Goal: Task Accomplishment & Management: Manage account settings

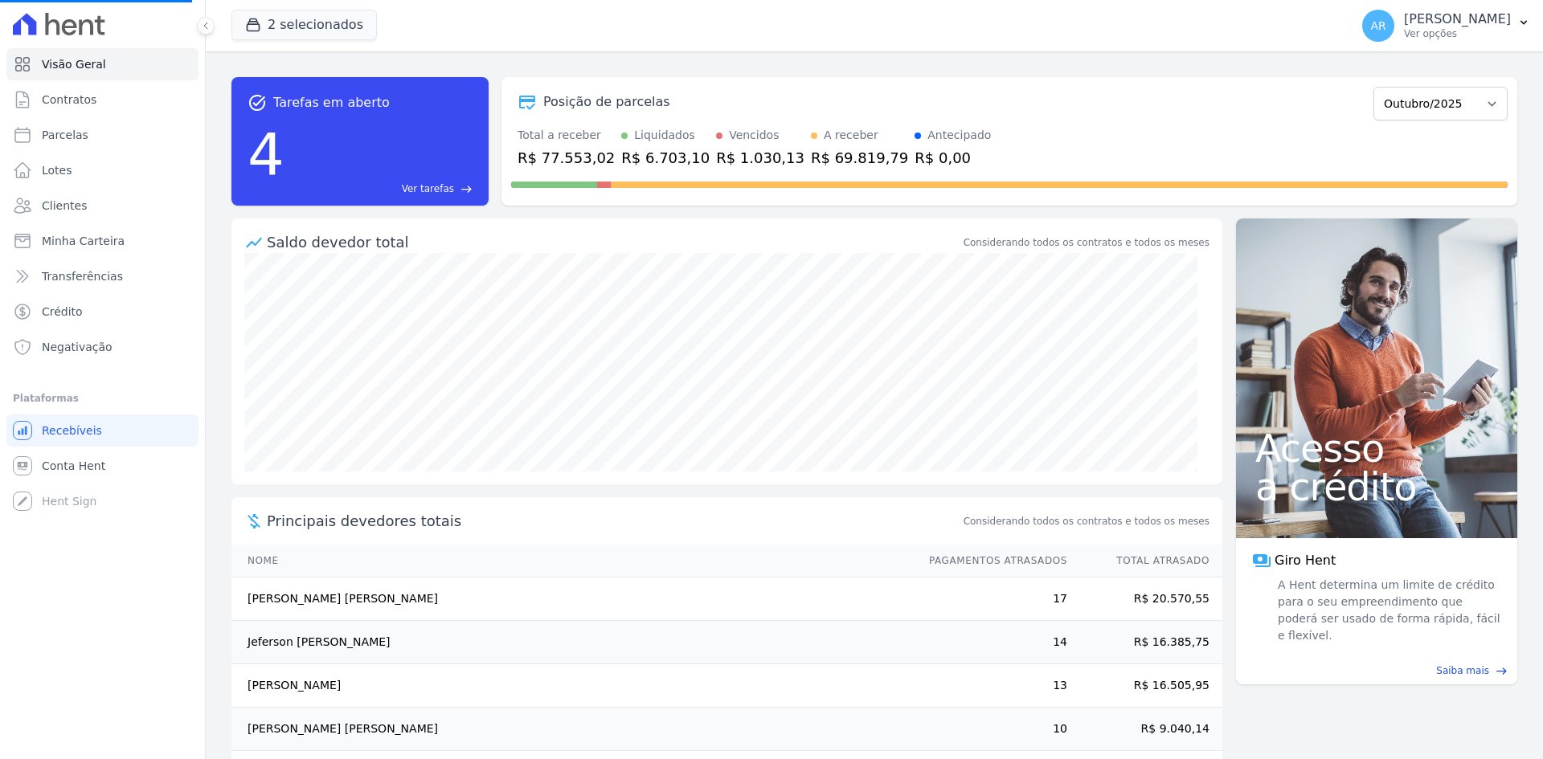
select select
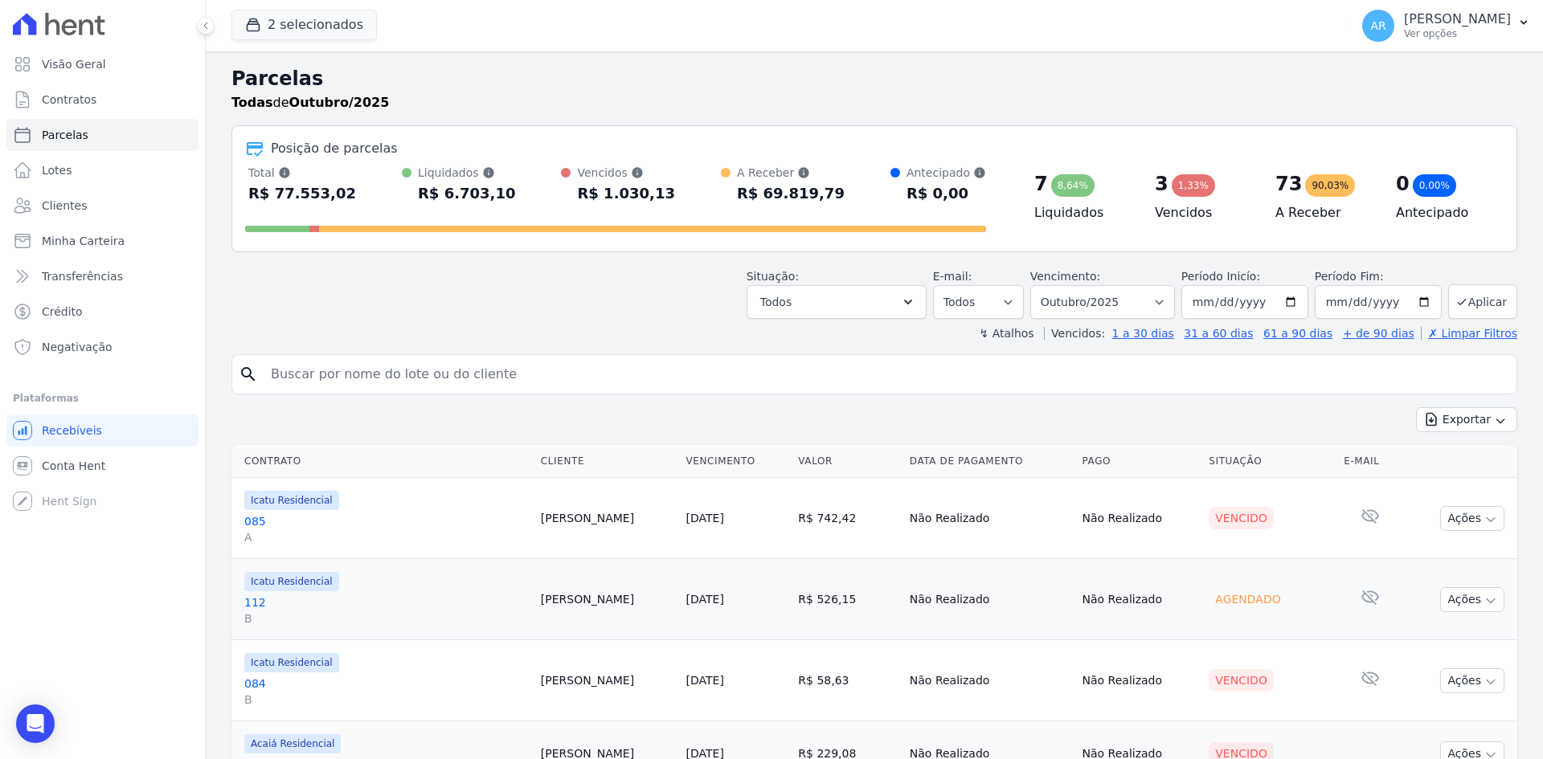
click at [326, 373] on input "search" at bounding box center [885, 374] width 1249 height 32
type input "elismar"
select select
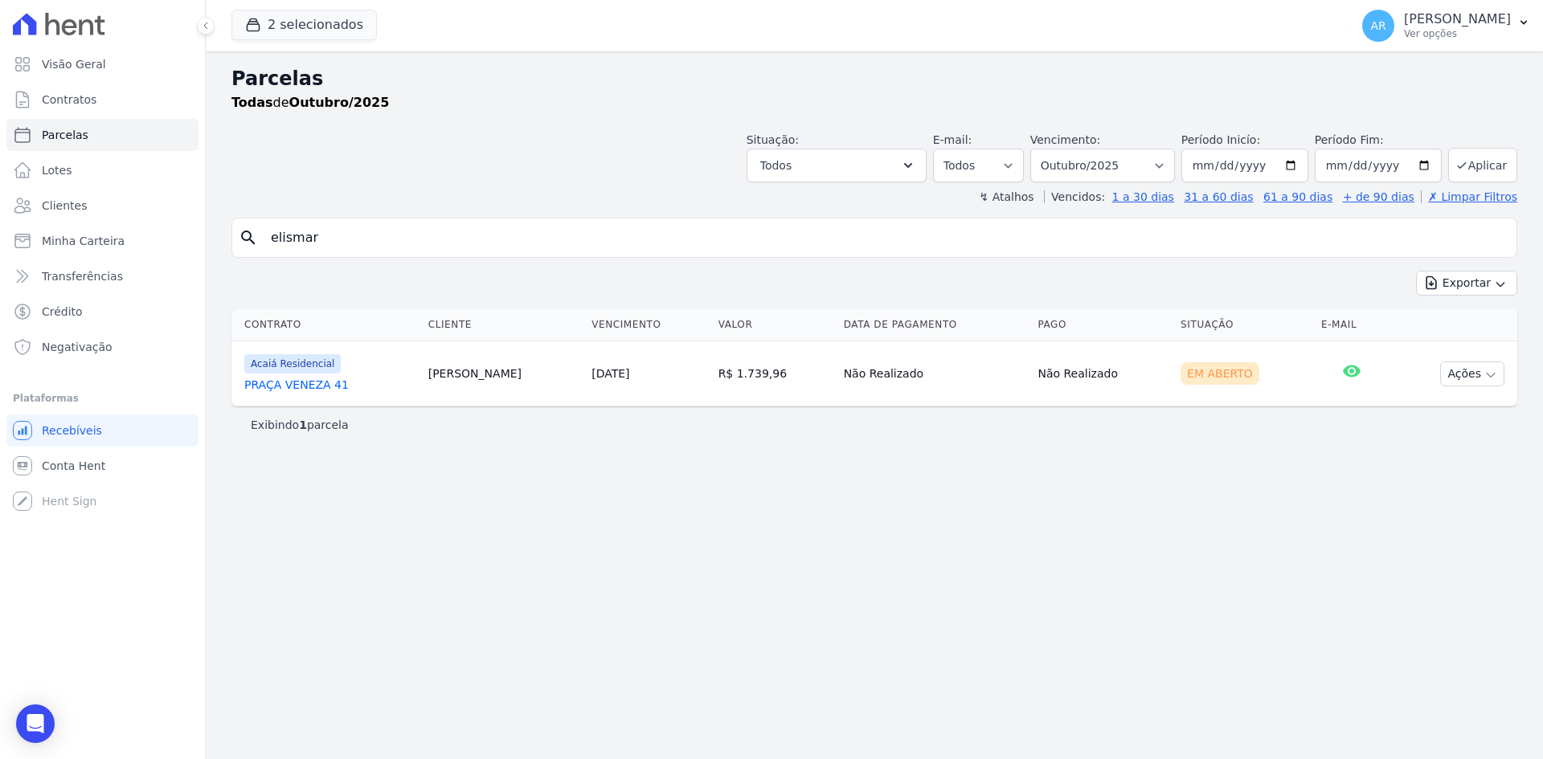
click at [428, 376] on td "[PERSON_NAME]" at bounding box center [503, 373] width 163 height 65
click at [399, 378] on link "PRAÇA VENEZA 41" at bounding box center [329, 385] width 171 height 16
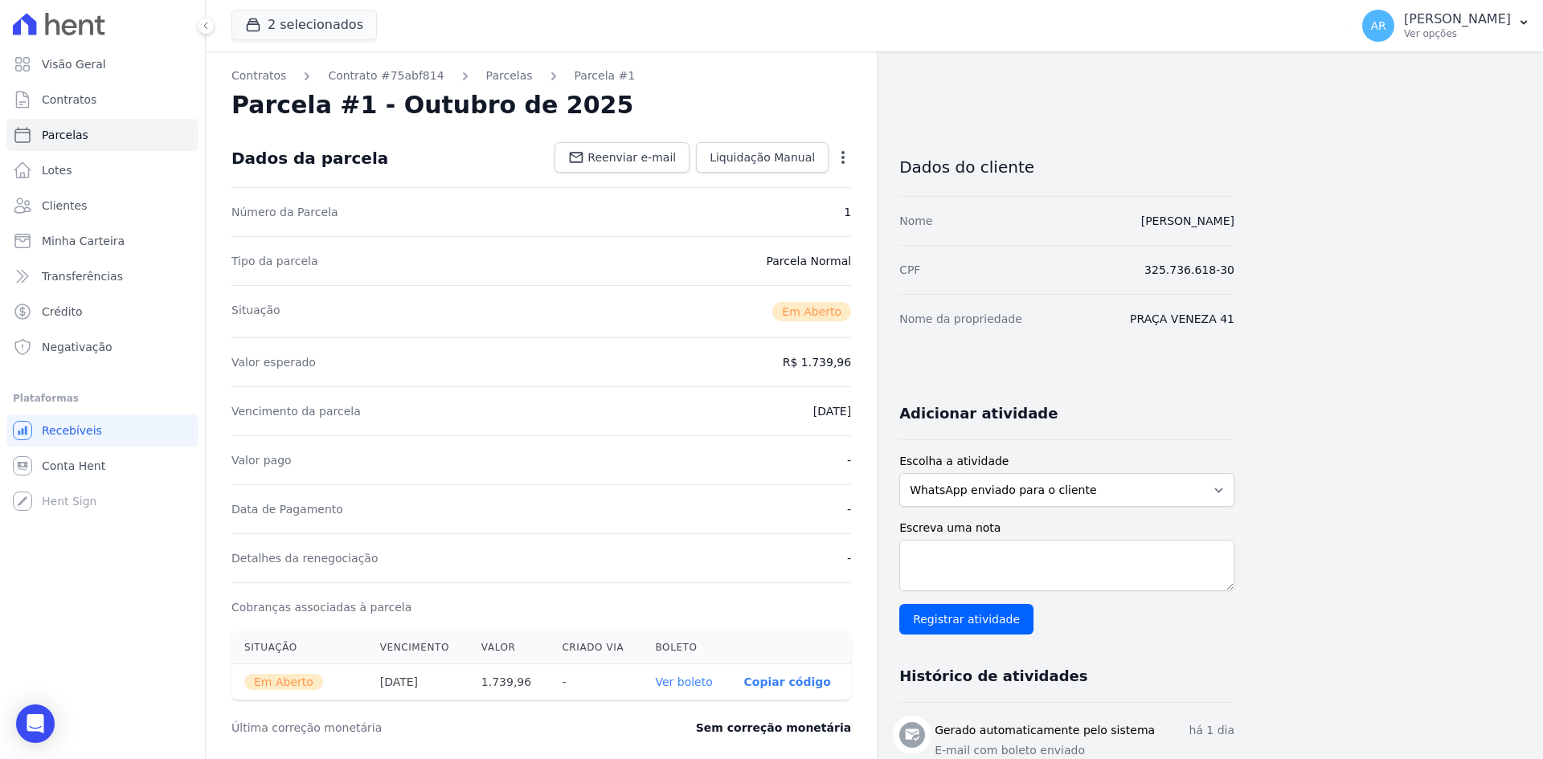
click at [849, 162] on icon "button" at bounding box center [843, 157] width 16 height 16
click at [781, 186] on link "Alterar" at bounding box center [773, 179] width 141 height 29
click at [825, 361] on dd "R$ 1.739,96" at bounding box center [817, 361] width 68 height 16
click at [754, 344] on div "Valor esperado R$ 1.739,96" at bounding box center [540, 360] width 619 height 49
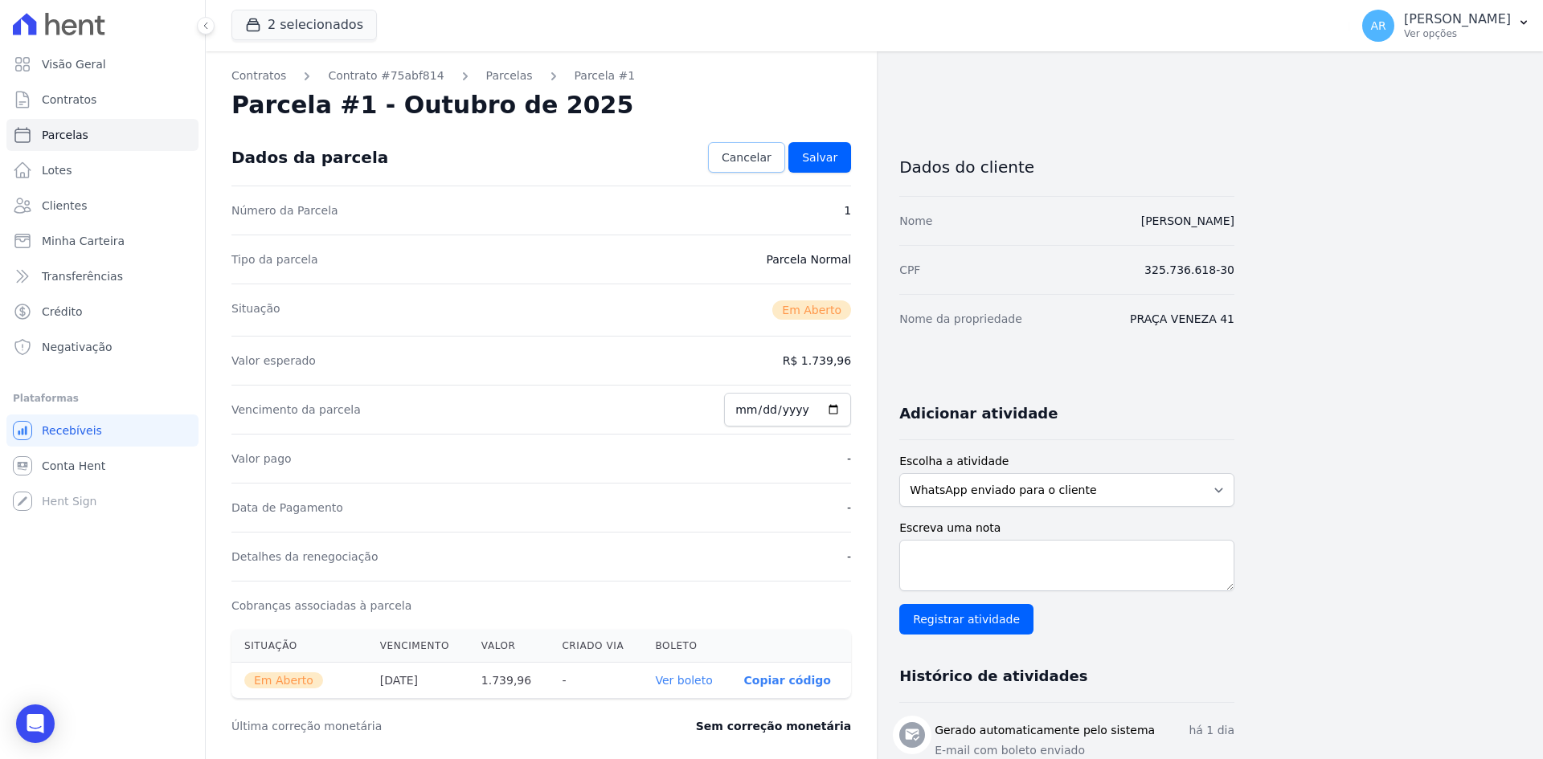
click at [759, 158] on span "Cancelar" at bounding box center [746, 157] width 50 height 16
click at [846, 161] on icon "button" at bounding box center [843, 157] width 16 height 16
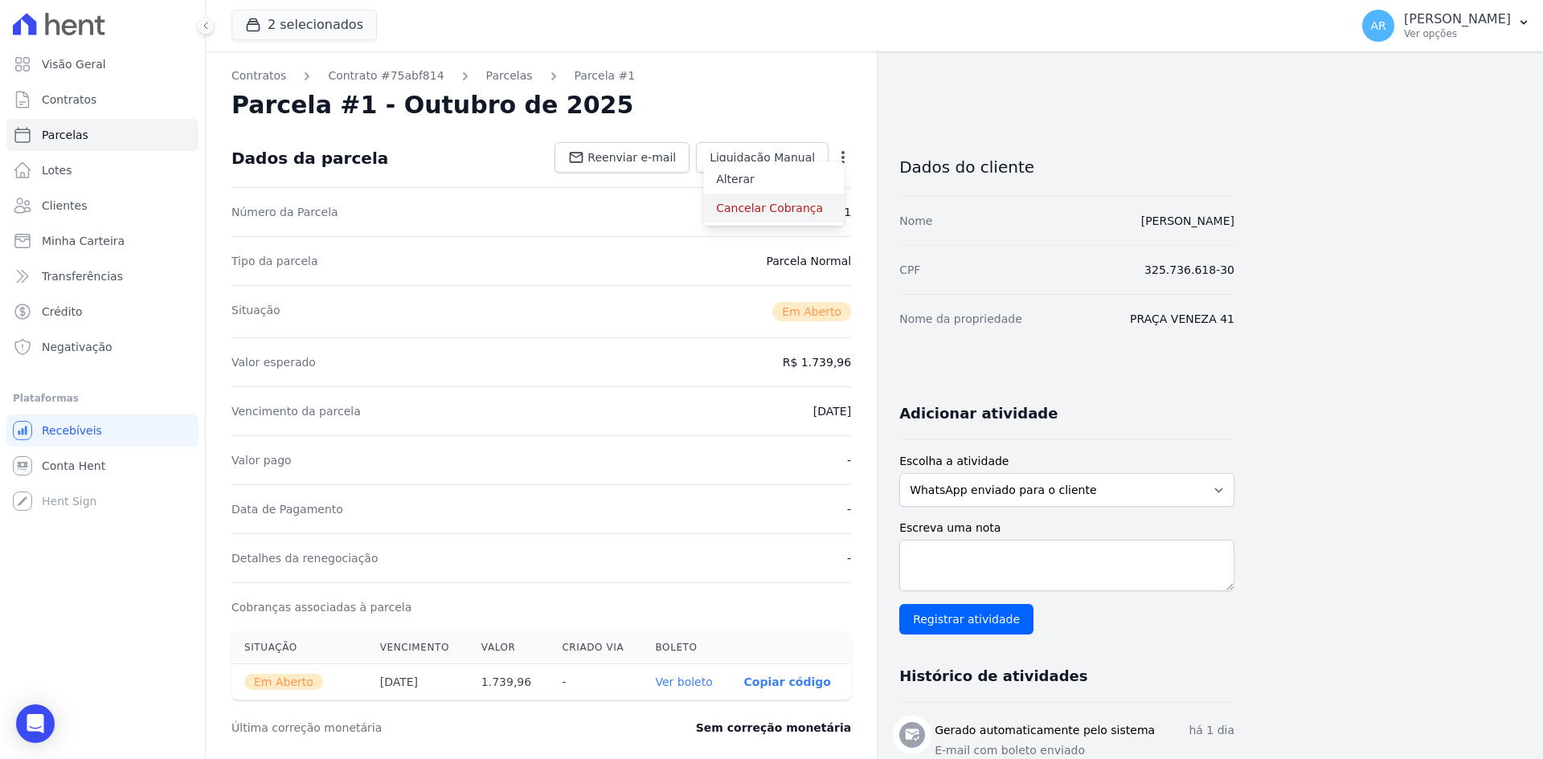
click at [766, 208] on link "Cancelar Cobrança" at bounding box center [773, 208] width 141 height 29
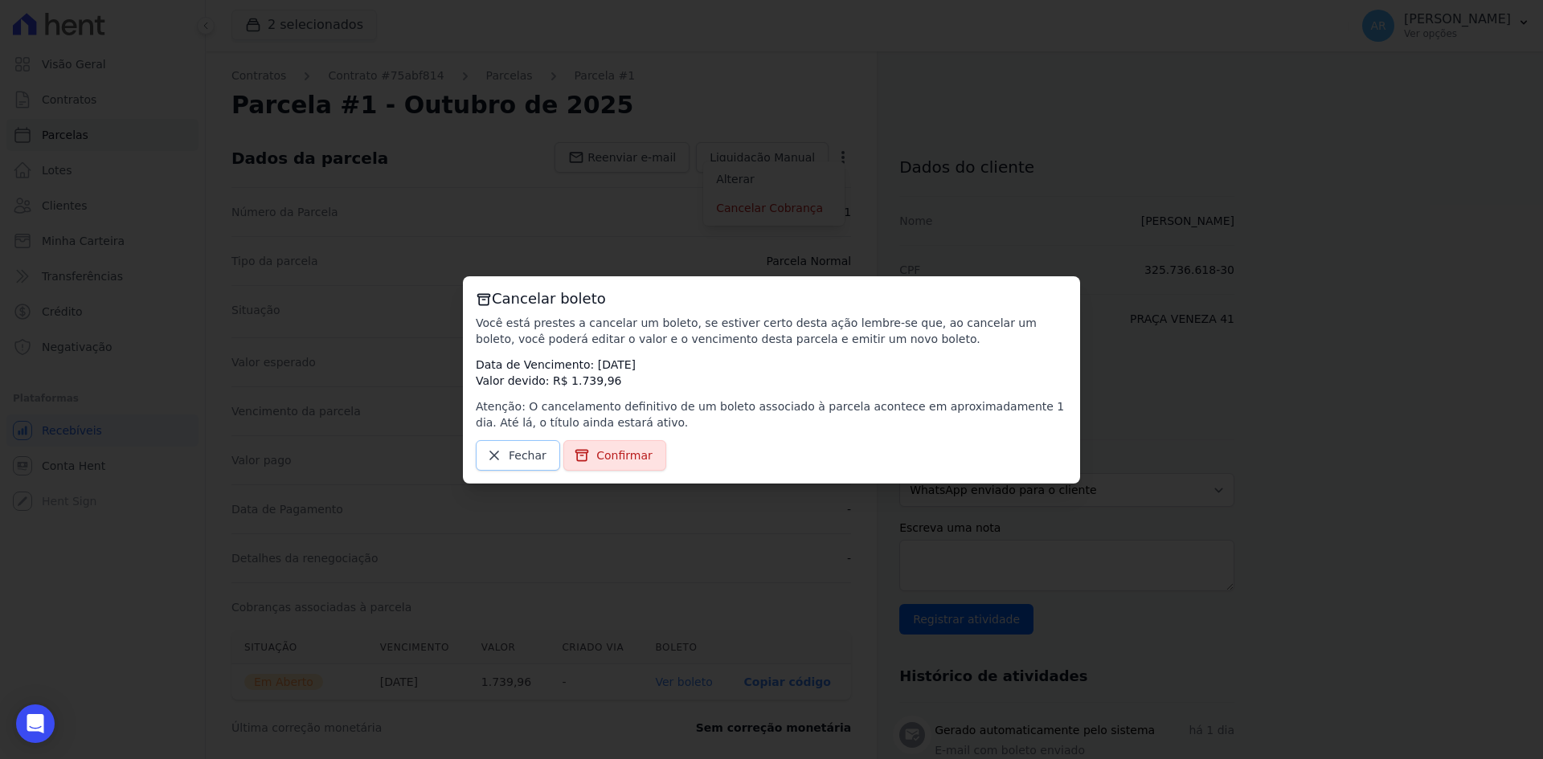
click at [525, 456] on span "Fechar" at bounding box center [528, 456] width 38 height 16
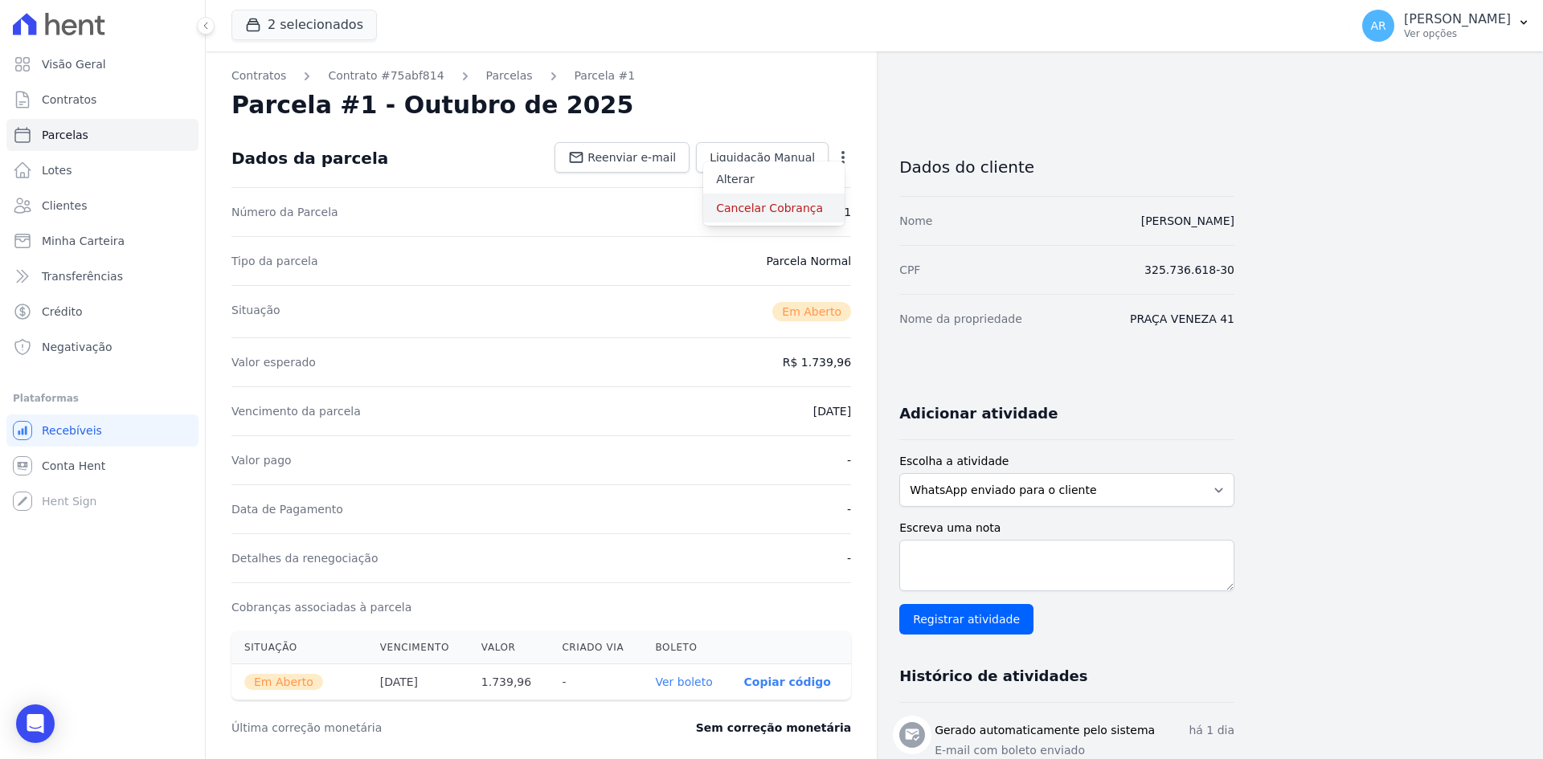
click at [769, 209] on link "Cancelar Cobrança" at bounding box center [773, 208] width 141 height 29
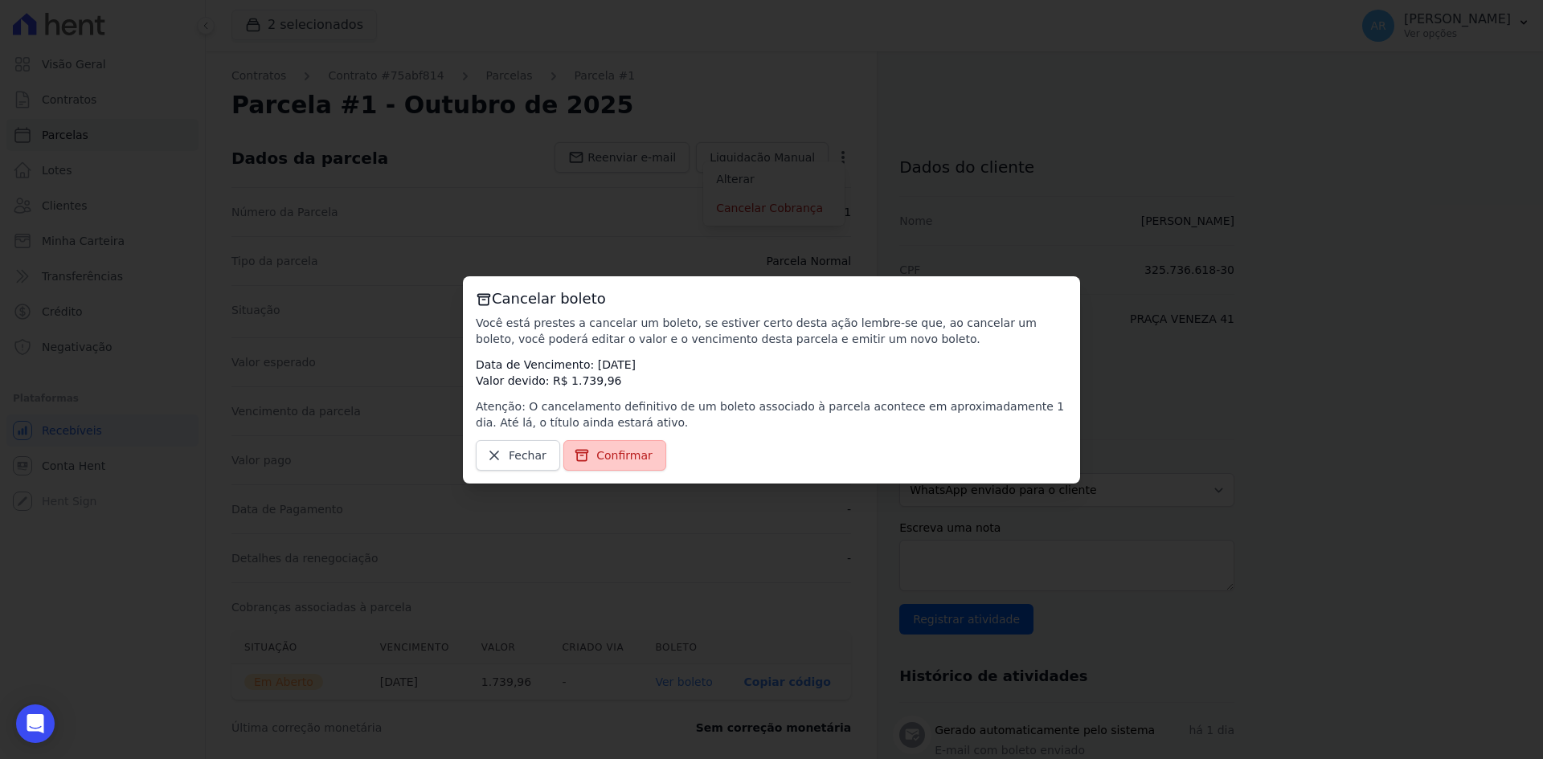
click at [602, 454] on span "Confirmar" at bounding box center [624, 456] width 56 height 16
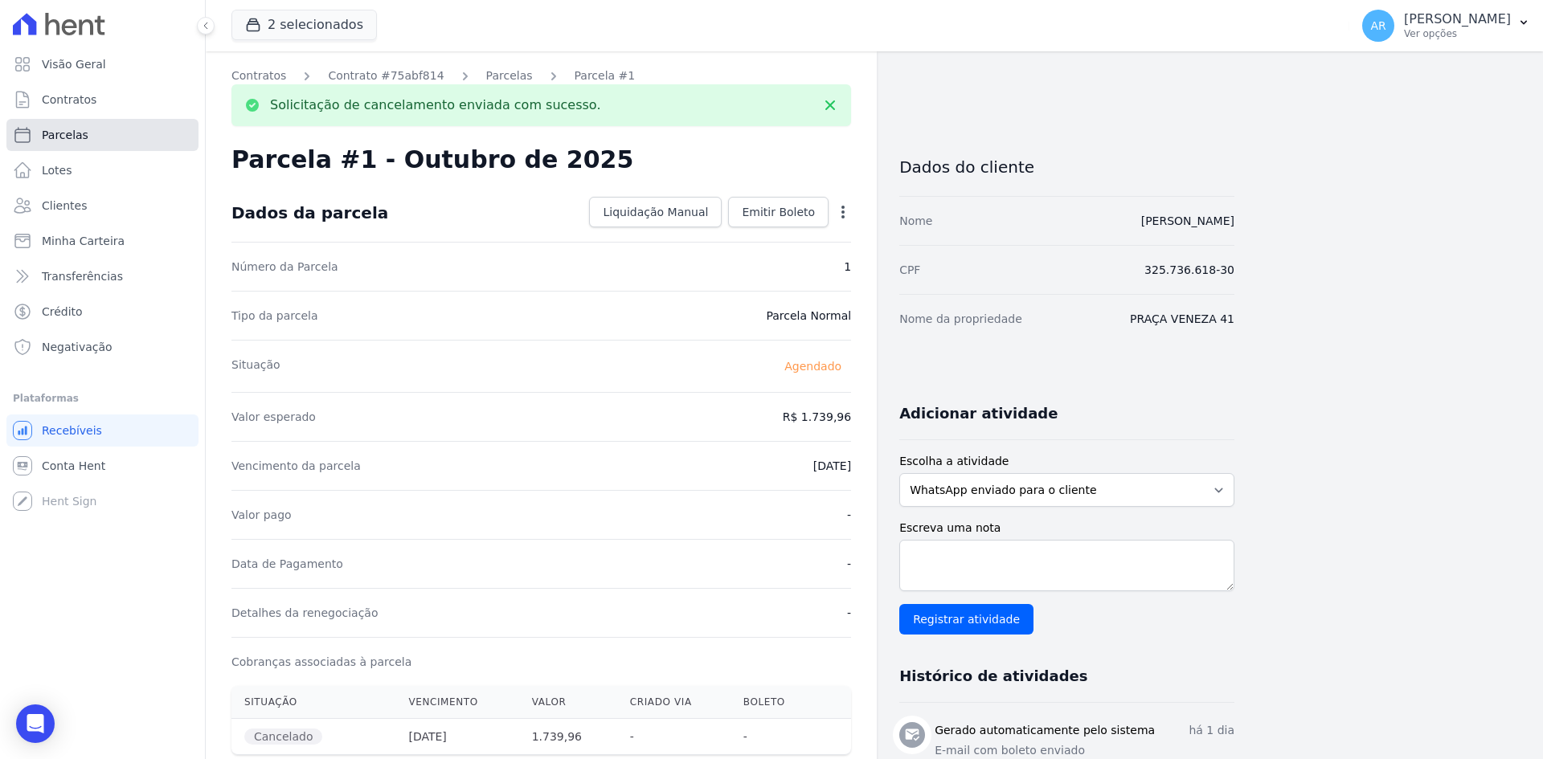
click at [67, 137] on span "Parcelas" at bounding box center [65, 135] width 47 height 16
select select
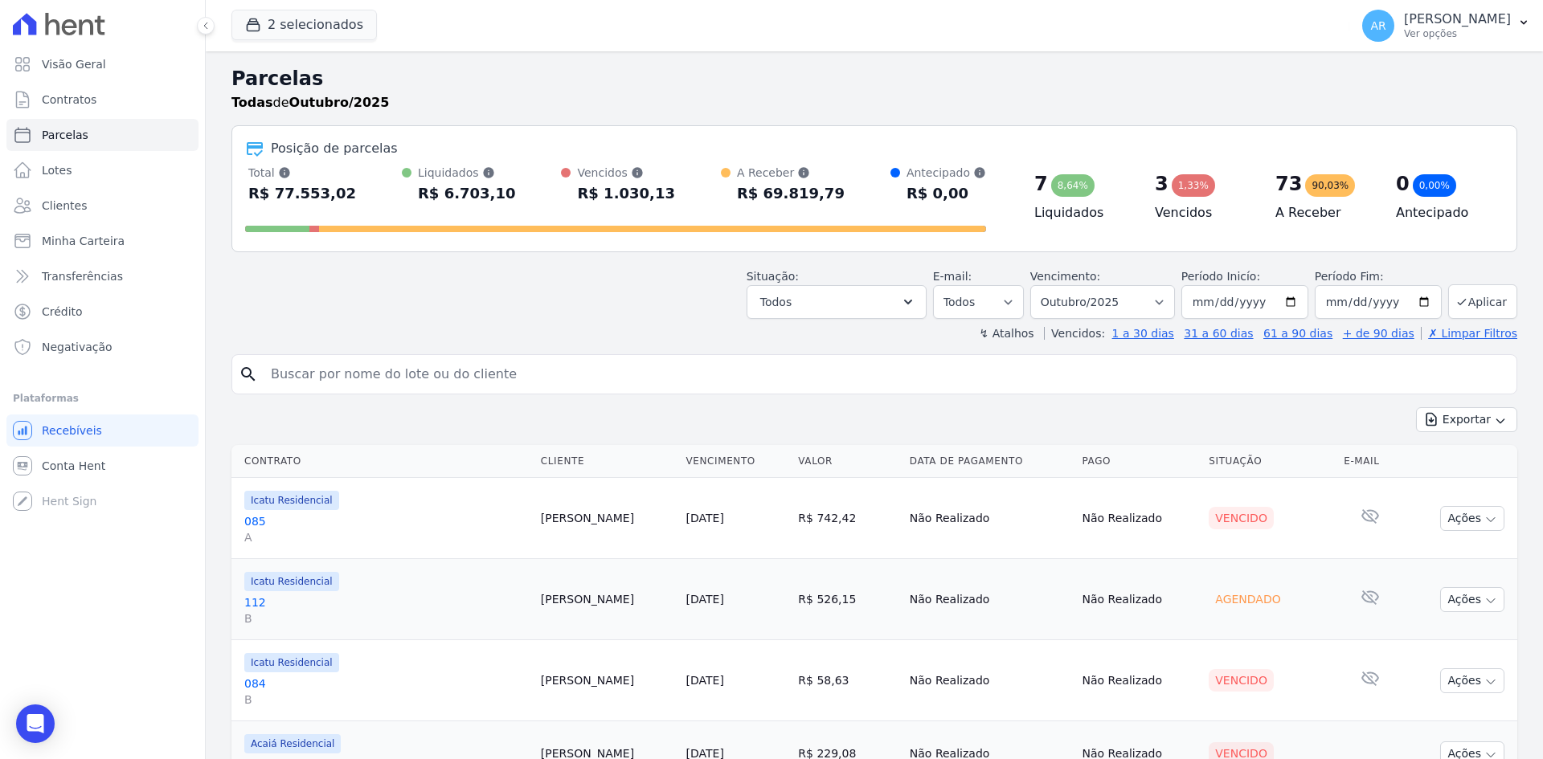
click at [478, 379] on input "search" at bounding box center [885, 374] width 1249 height 32
type input "elismar"
click at [92, 210] on link "Clientes" at bounding box center [102, 206] width 192 height 32
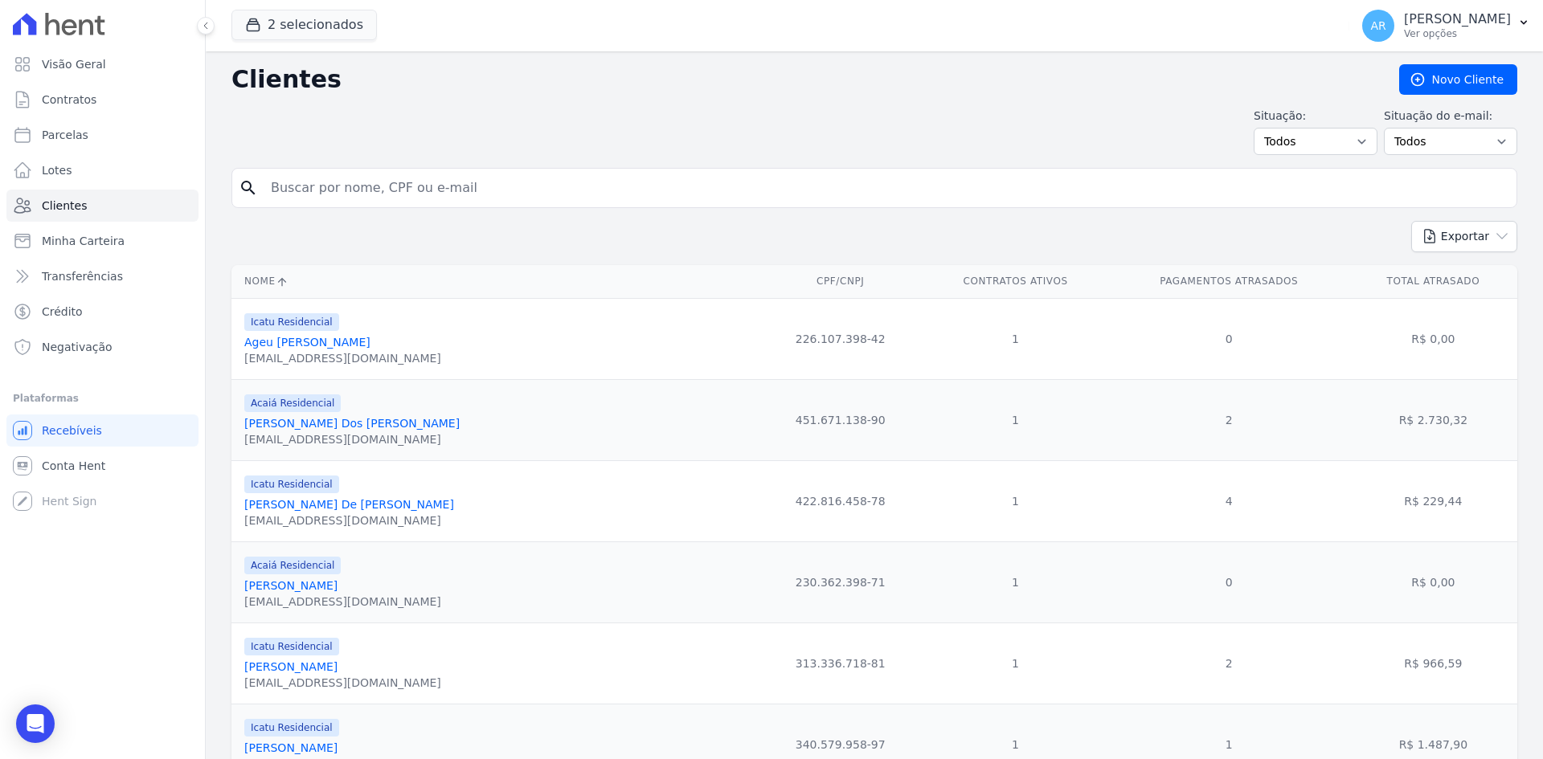
click at [365, 190] on input "search" at bounding box center [885, 188] width 1249 height 32
type input "elismar"
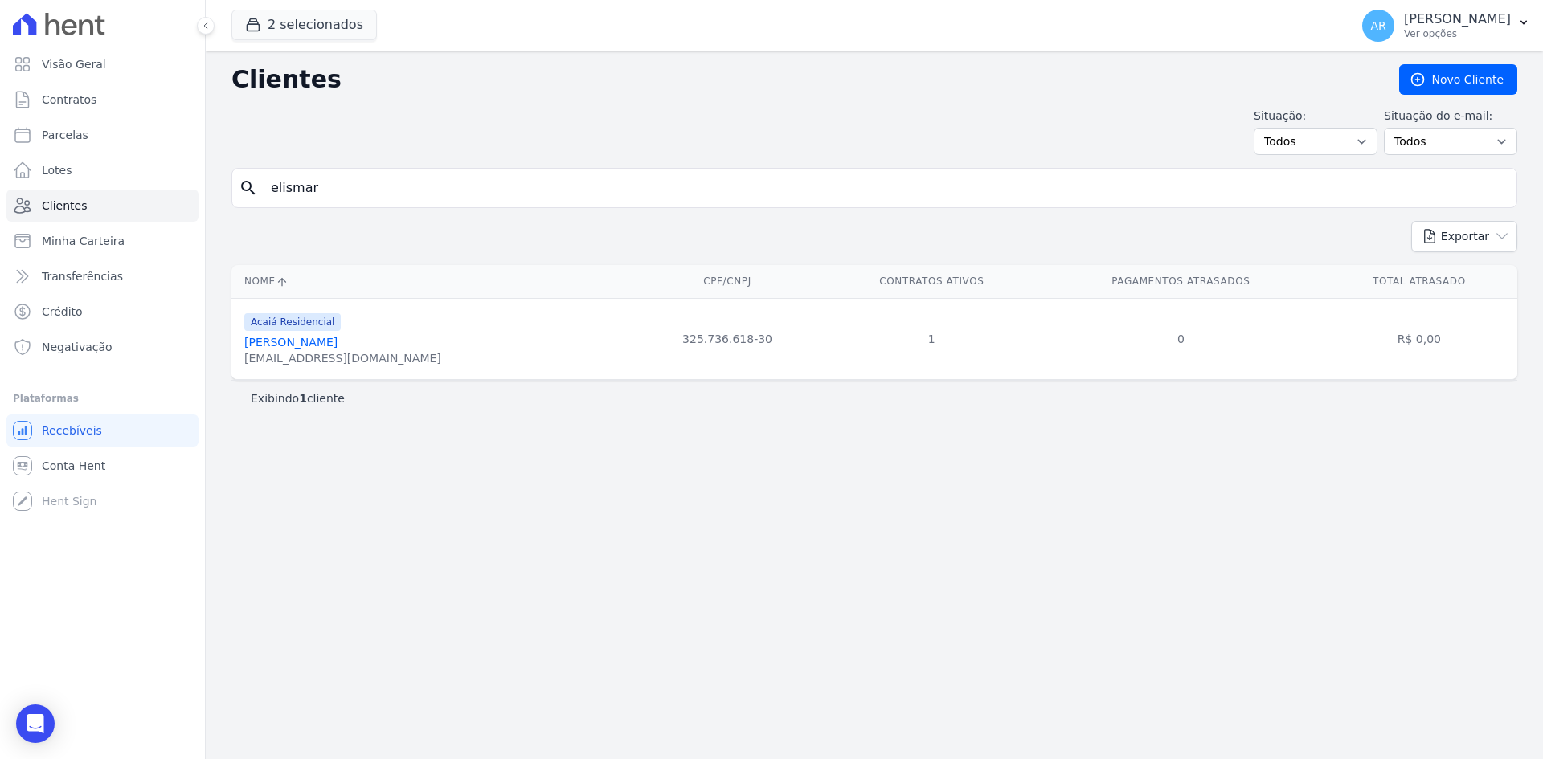
click at [320, 345] on link "[PERSON_NAME]" at bounding box center [290, 342] width 93 height 13
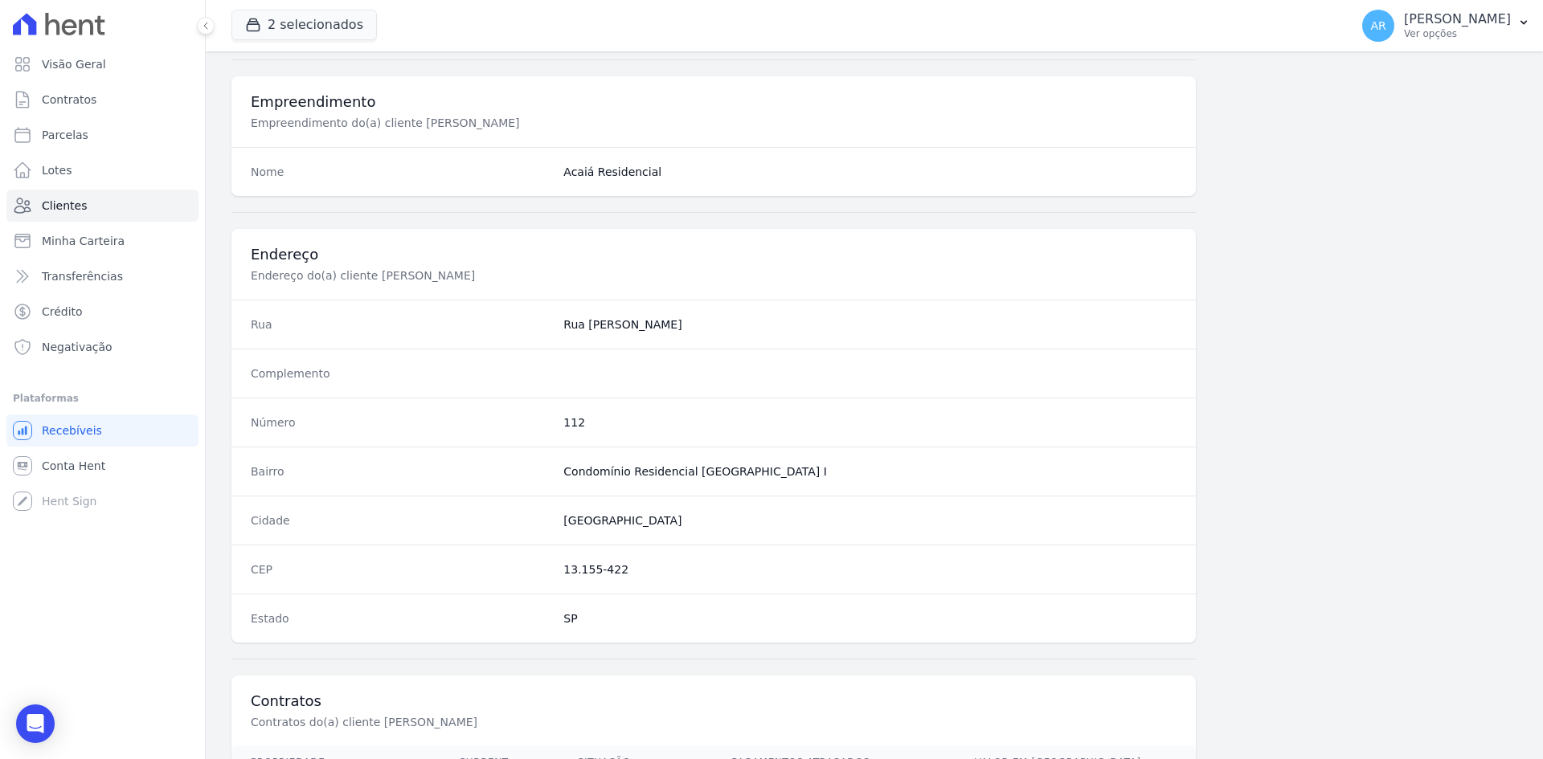
scroll to position [744, 0]
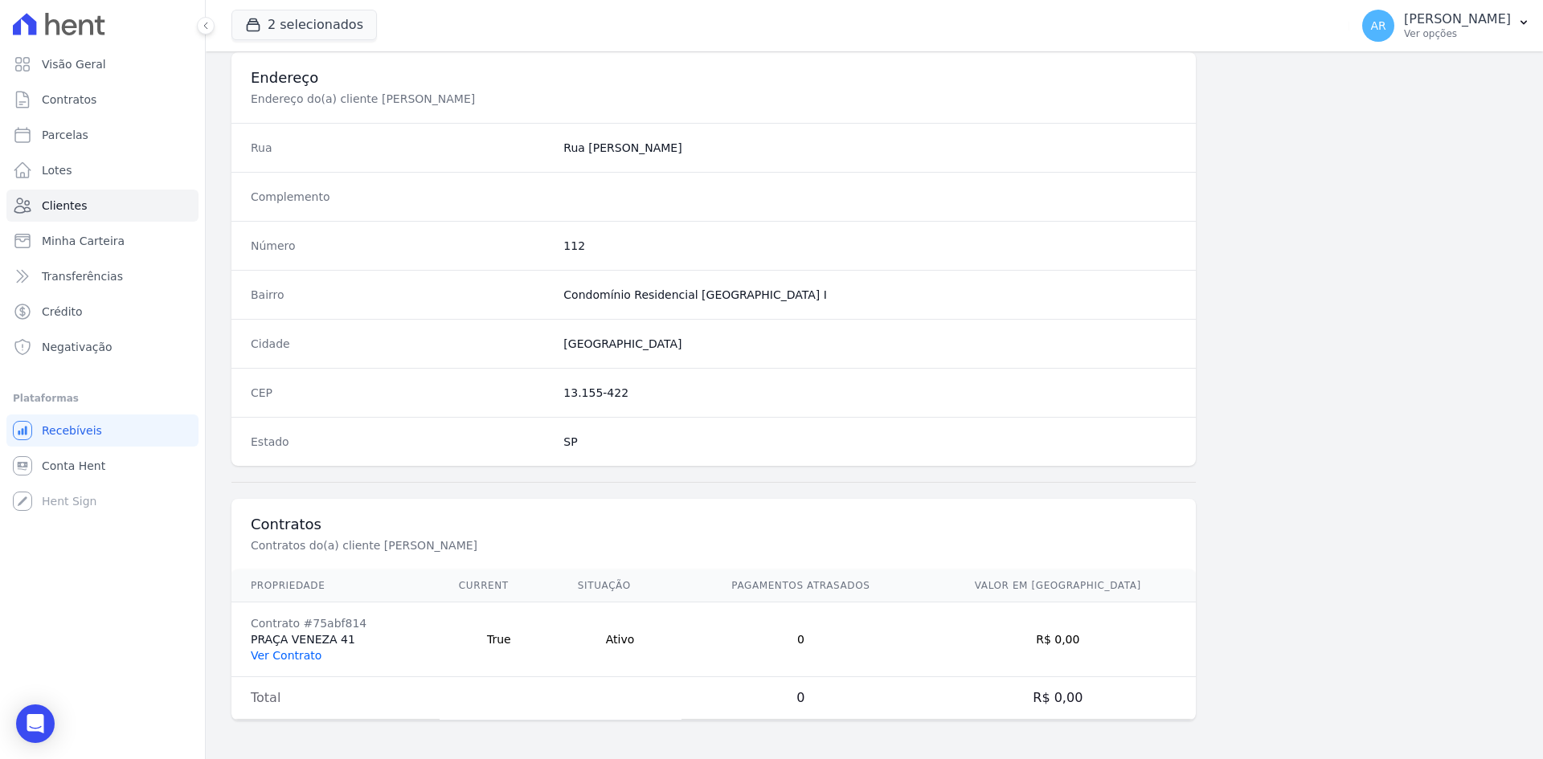
click at [308, 650] on link "Ver Contrato" at bounding box center [286, 655] width 71 height 13
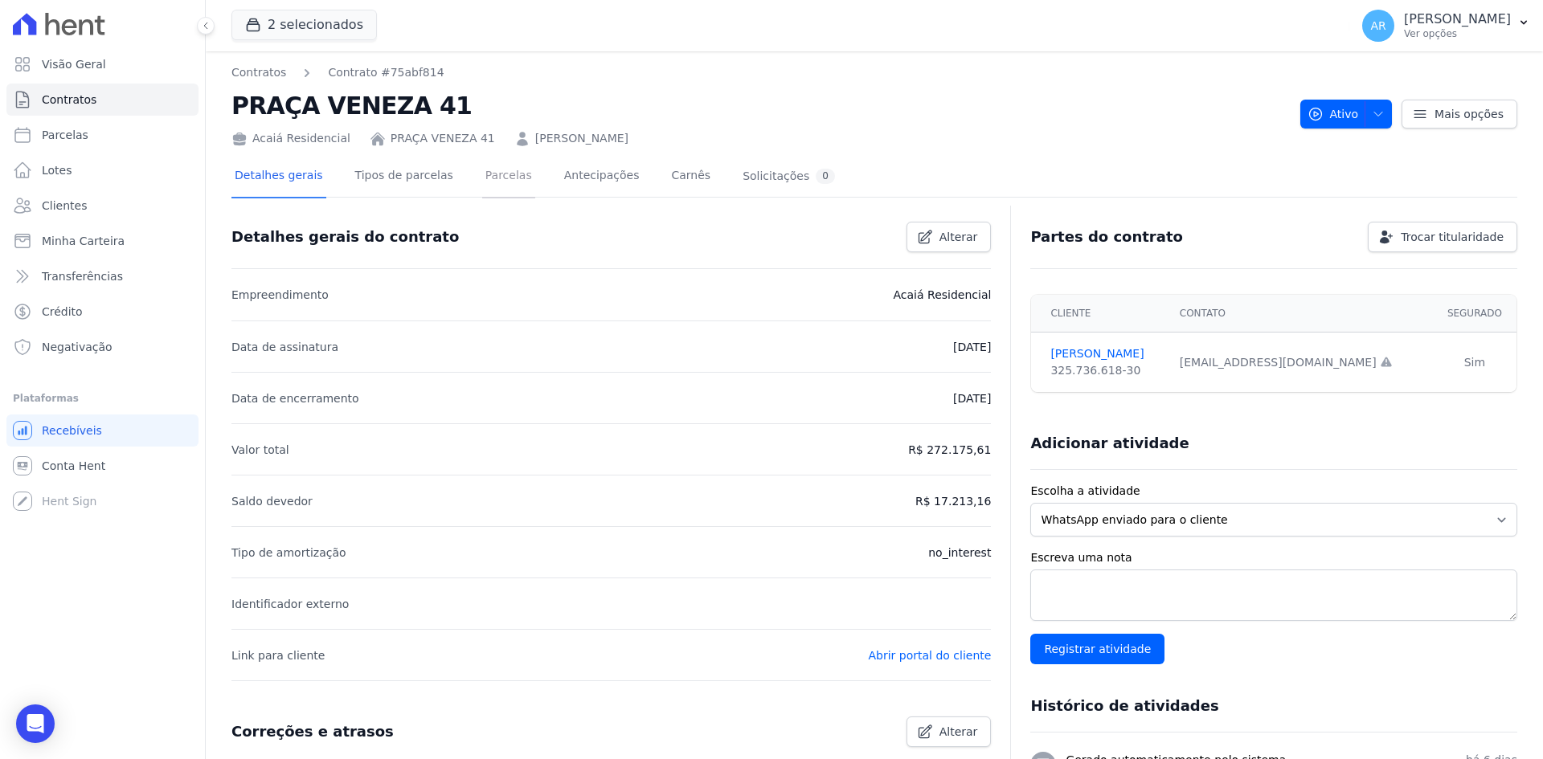
click at [505, 177] on link "Parcelas" at bounding box center [508, 177] width 53 height 43
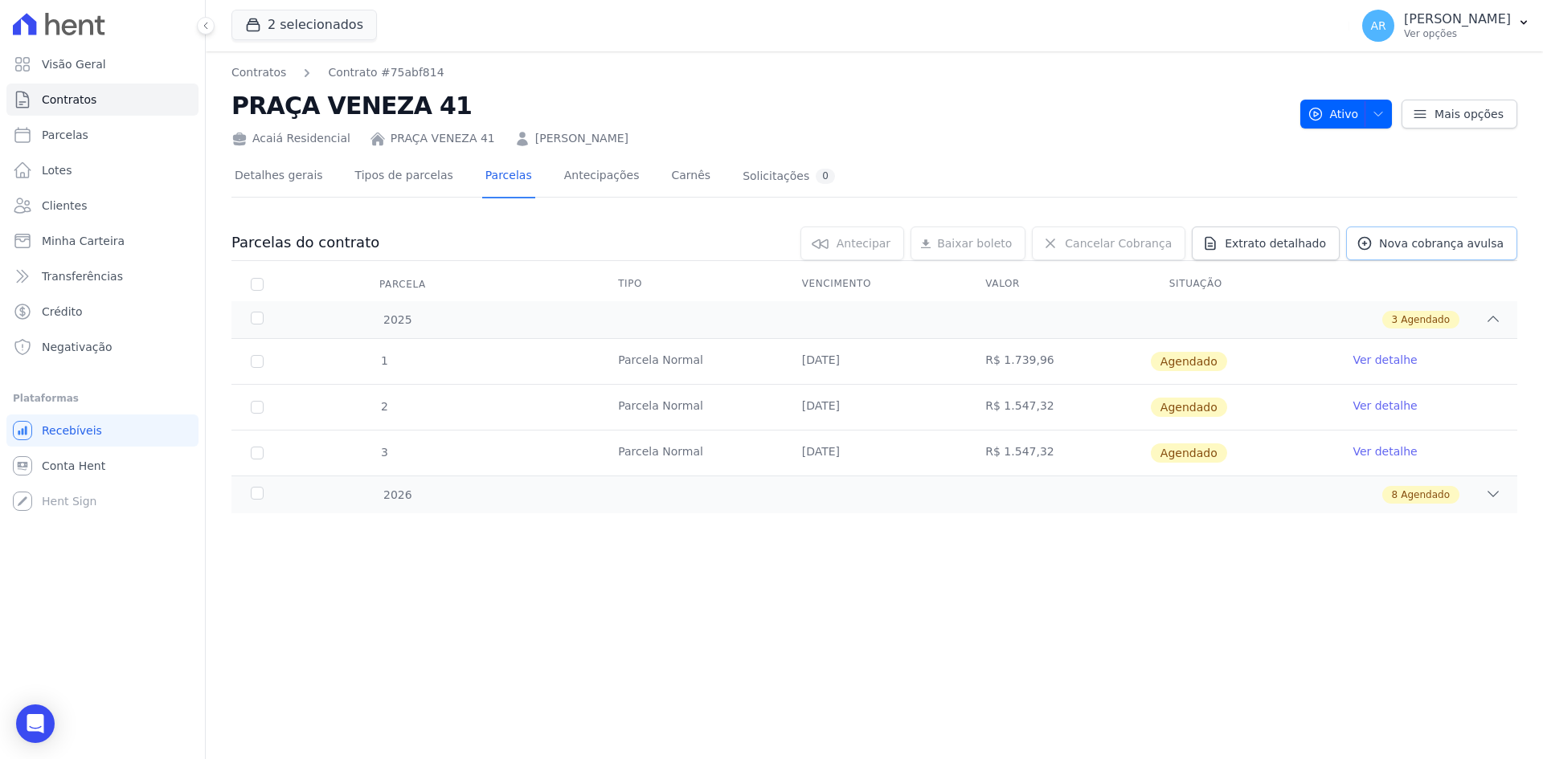
click at [1444, 239] on span "Nova cobrança avulsa" at bounding box center [1441, 243] width 125 height 16
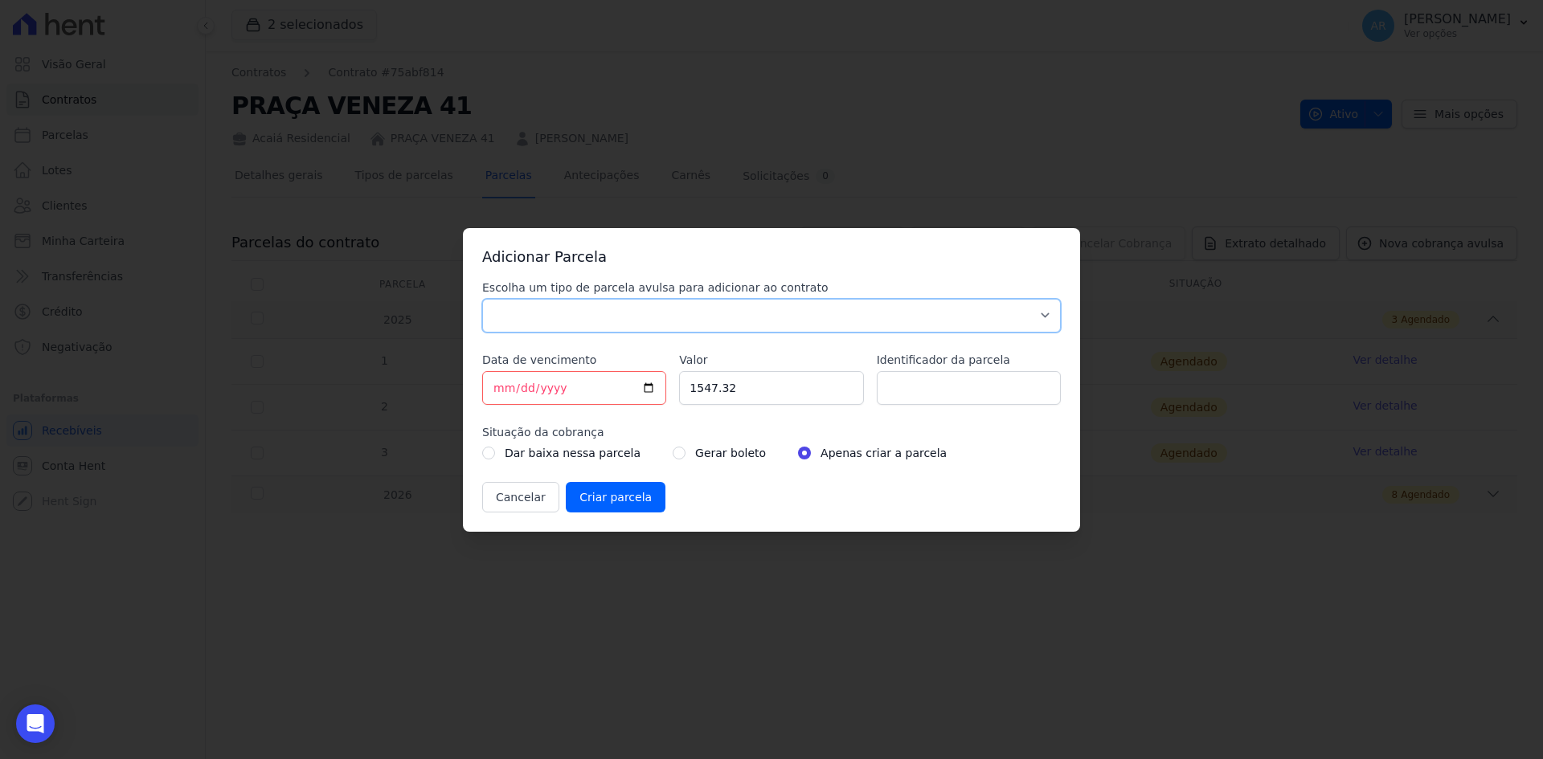
click at [530, 311] on select "Parcela Normal Sinal Caução Intercalada Chaves Pré Chaves Pós Chaves Taxas Quit…" at bounding box center [771, 316] width 578 height 34
select select "standard"
click at [482, 299] on select "Parcela Normal Sinal Caução Intercalada Chaves Pré Chaves Pós Chaves Taxas Quit…" at bounding box center [771, 316] width 578 height 34
click at [559, 392] on input "[DATE]" at bounding box center [574, 388] width 184 height 34
type input "[DATE]"
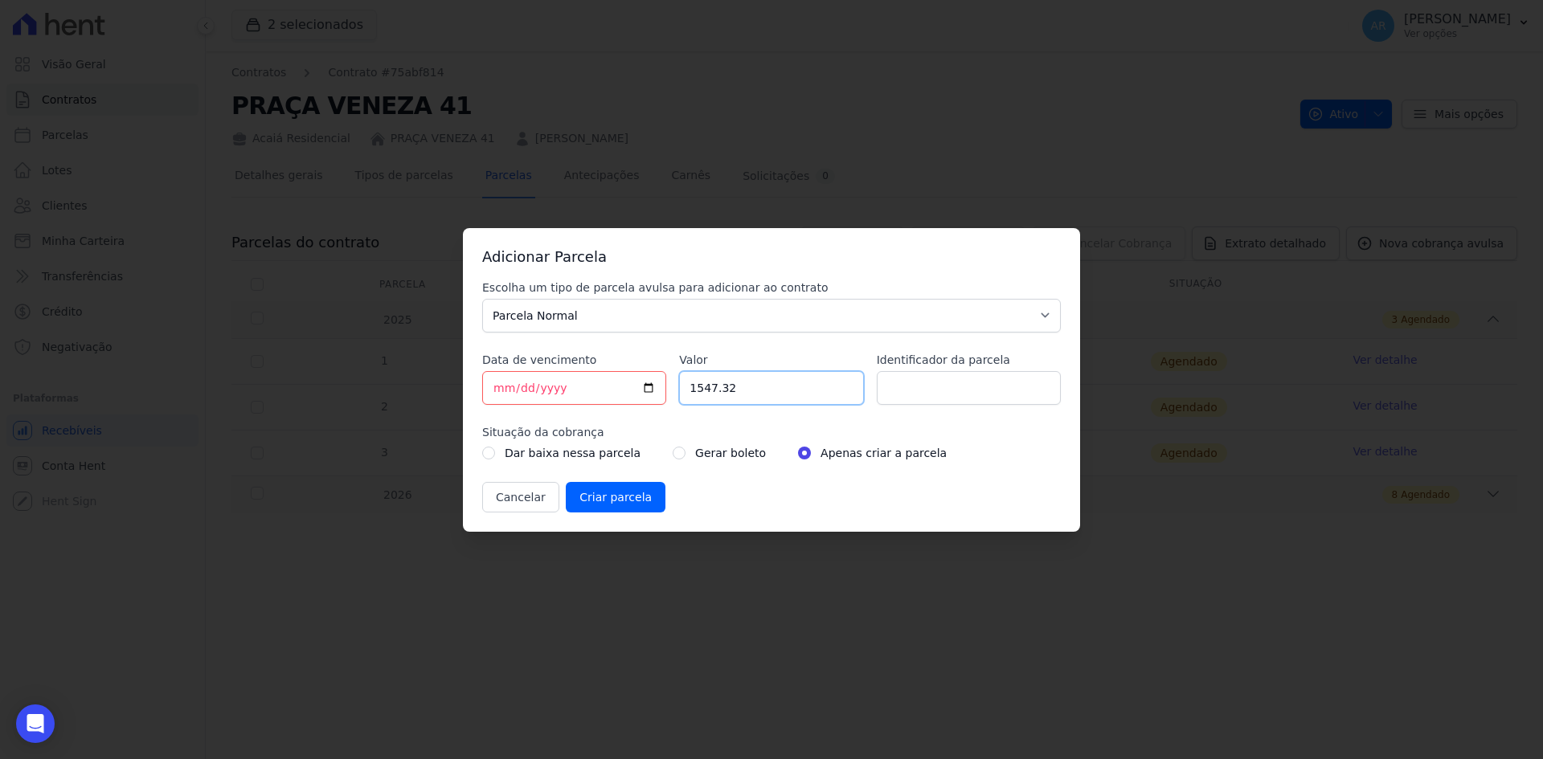
click at [721, 390] on input "1547.32" at bounding box center [771, 388] width 184 height 34
drag, startPoint x: 738, startPoint y: 386, endPoint x: 645, endPoint y: 385, distance: 93.2
click at [645, 385] on div "Escolha um tipo de parcela avulsa para adicionar ao contrato Parcela Normal Sin…" at bounding box center [771, 396] width 578 height 233
type input "1587.04"
click at [926, 413] on div "Escolha um tipo de parcela avulsa para adicionar ao contrato Parcela Normal Sin…" at bounding box center [771, 396] width 578 height 233
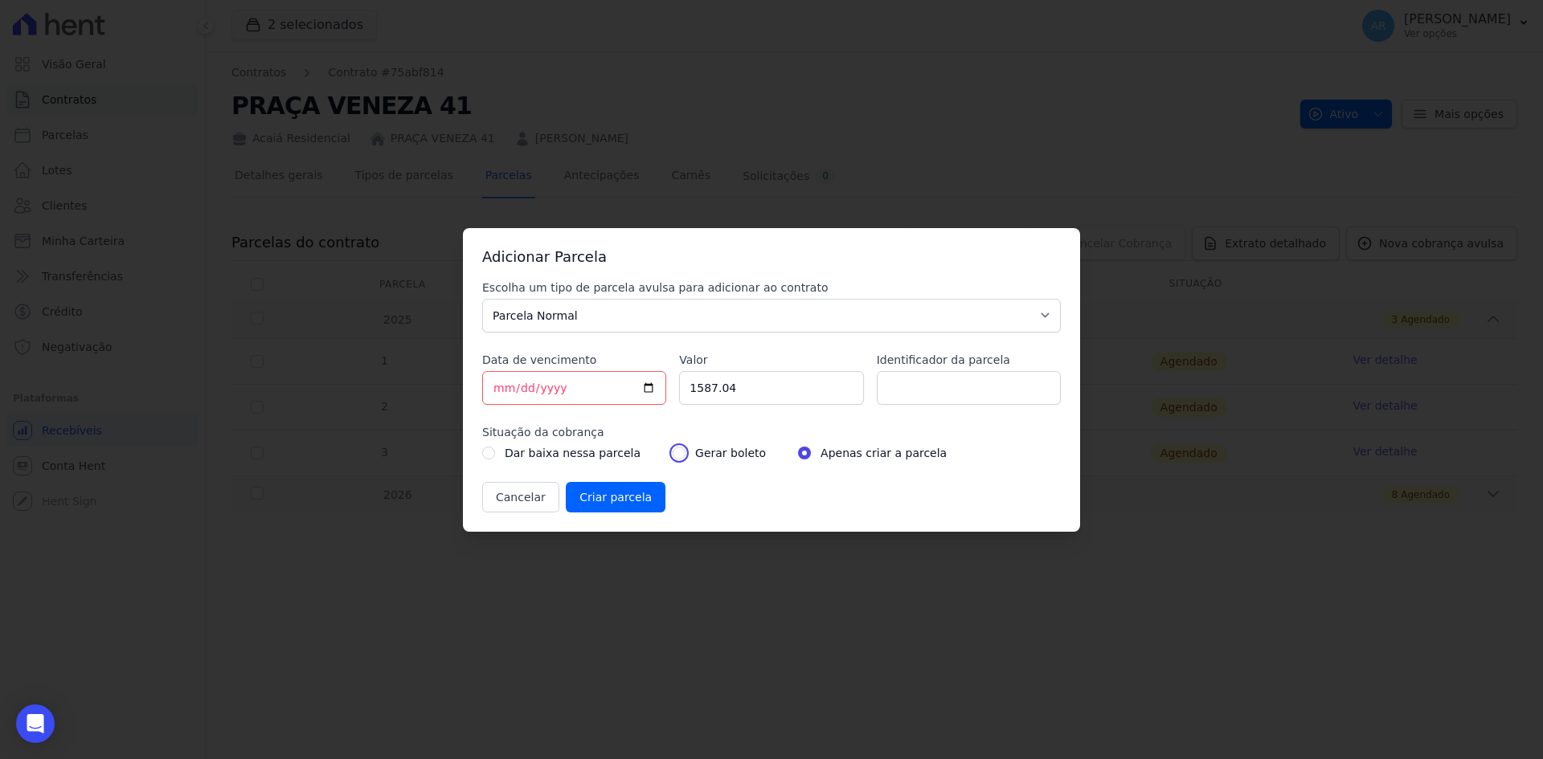
click at [672, 455] on input "radio" at bounding box center [678, 453] width 13 height 13
radio input "true"
click at [603, 499] on input "Criar parcela" at bounding box center [616, 497] width 100 height 31
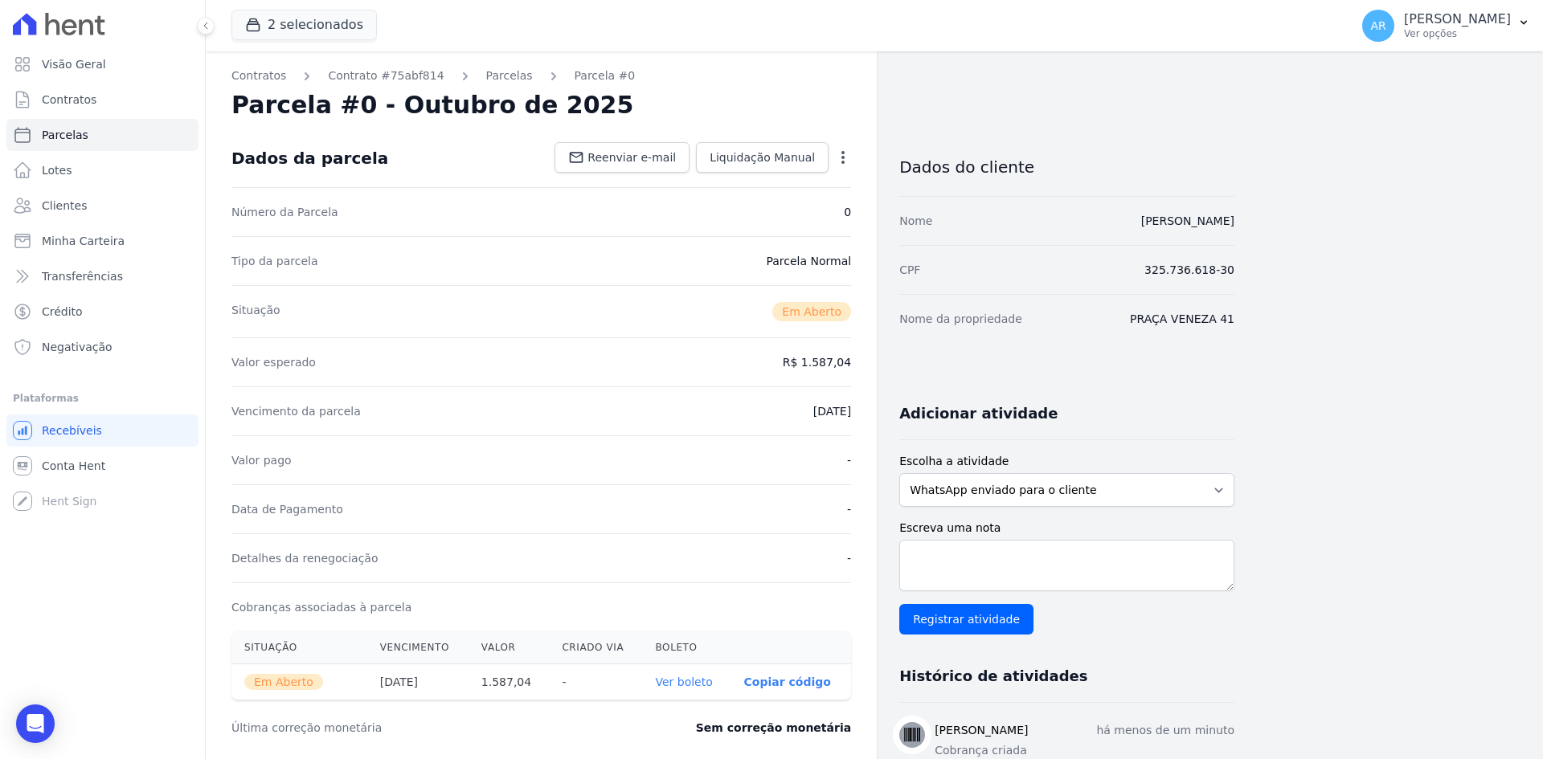
click at [675, 681] on link "Ver boleto" at bounding box center [683, 682] width 57 height 13
